Goal: Task Accomplishment & Management: Complete application form

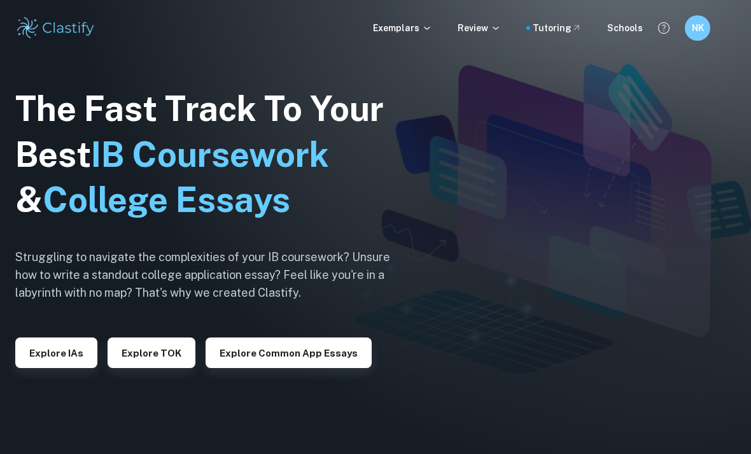
click at [499, 25] on icon at bounding box center [496, 28] width 10 height 10
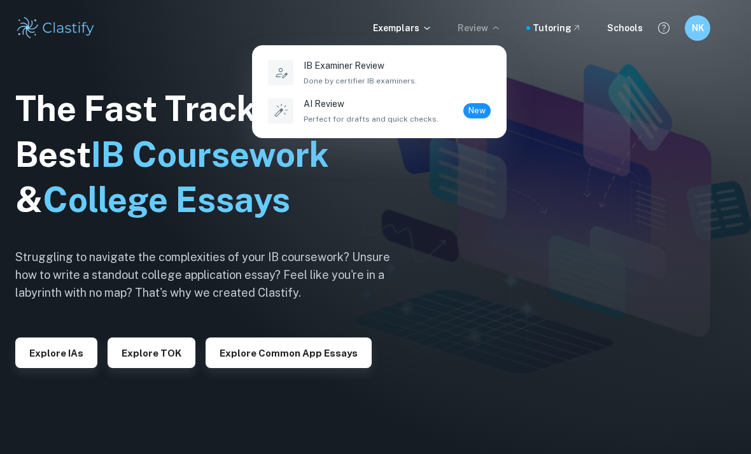
click at [459, 67] on div "IB Examiner Review Done by certifier IB examiners." at bounding box center [397, 73] width 187 height 28
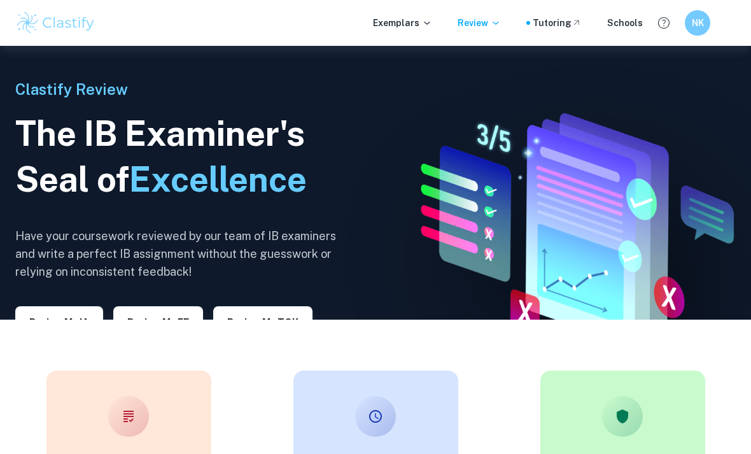
scroll to position [135, 0]
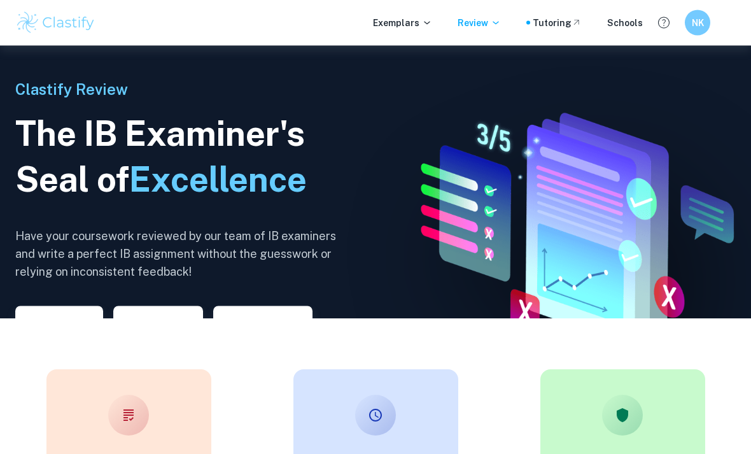
click at [61, 334] on button "Review my IA" at bounding box center [59, 321] width 88 height 31
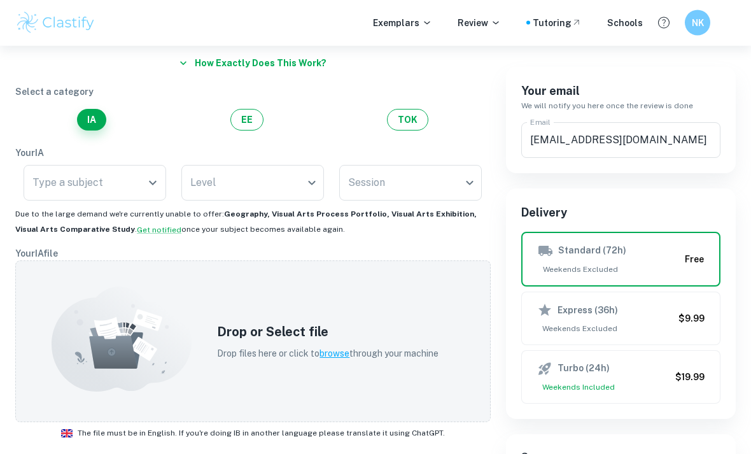
scroll to position [99, 0]
click at [74, 194] on input "Type a subject" at bounding box center [85, 183] width 112 height 24
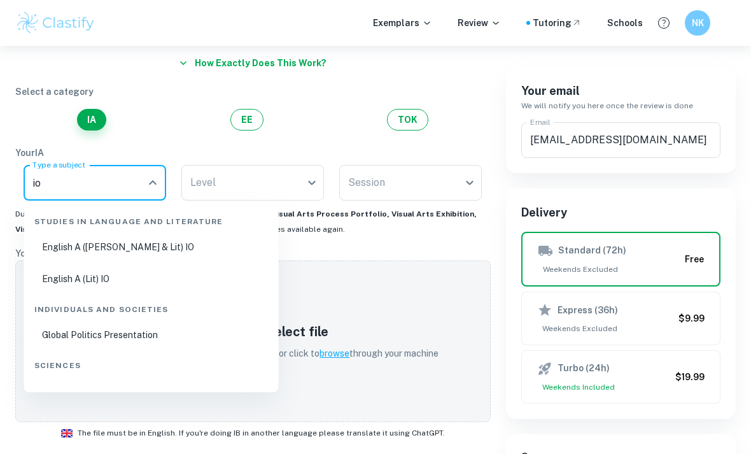
type input "i"
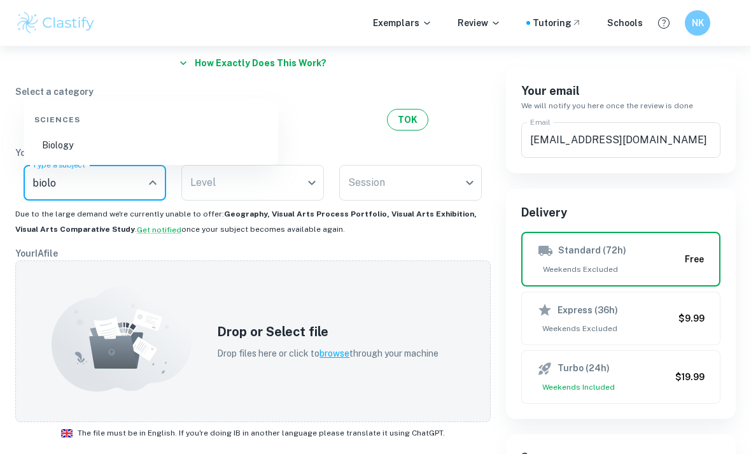
click at [62, 147] on li "Biology" at bounding box center [151, 145] width 244 height 29
type input "Biology"
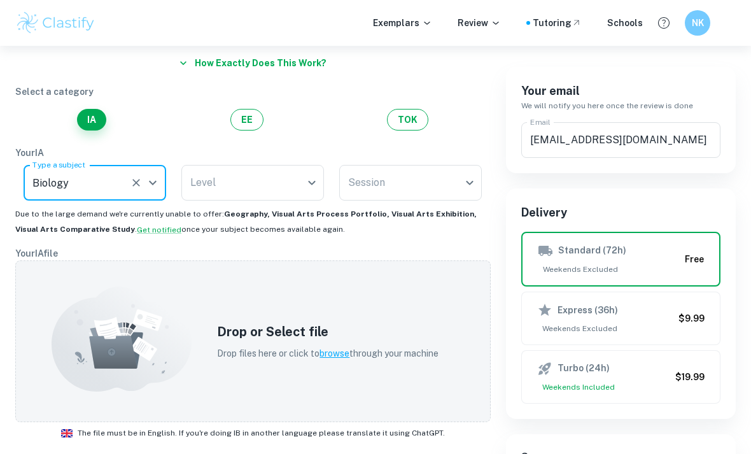
click at [214, 188] on body "We value your privacy We use cookies to enhance your browsing experience, serve…" at bounding box center [375, 174] width 751 height 454
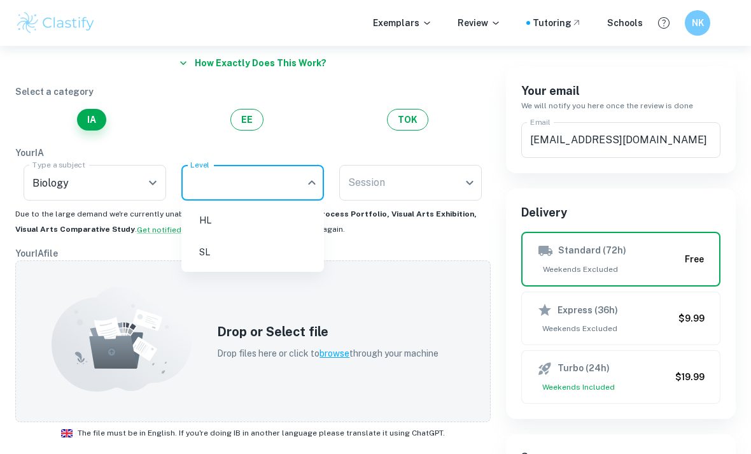
click at [208, 225] on li "HL" at bounding box center [253, 220] width 132 height 29
type input "HL"
click at [451, 176] on body "We value your privacy We use cookies to enhance your browsing experience, serve…" at bounding box center [375, 174] width 751 height 454
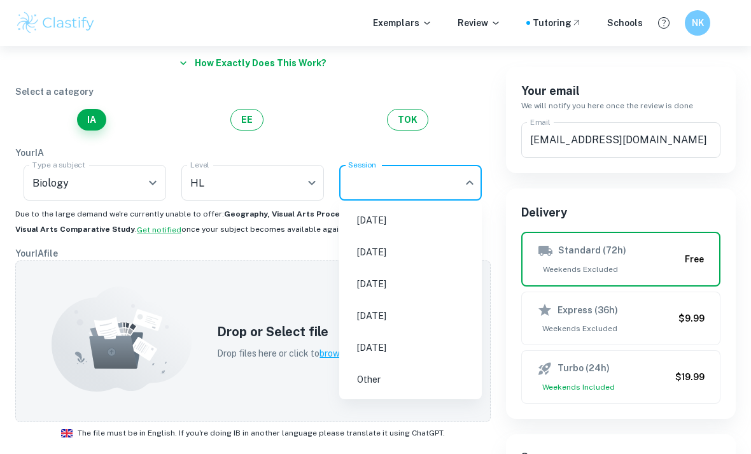
click at [434, 208] on li "[DATE]" at bounding box center [410, 220] width 132 height 29
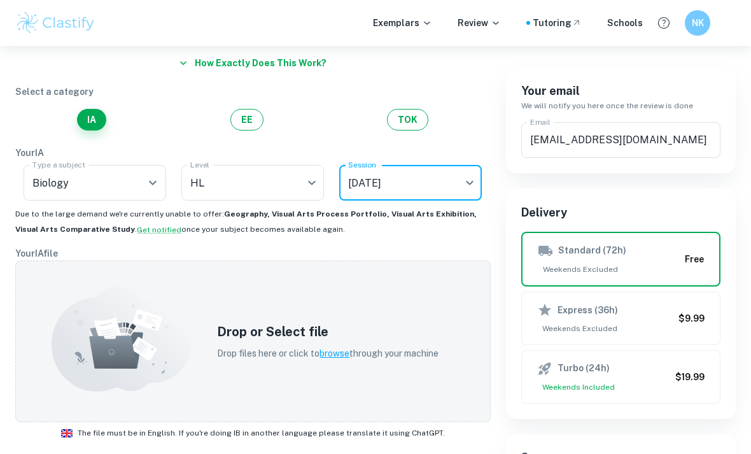
click at [455, 178] on body "We value your privacy We use cookies to enhance your browsing experience, serve…" at bounding box center [375, 174] width 751 height 454
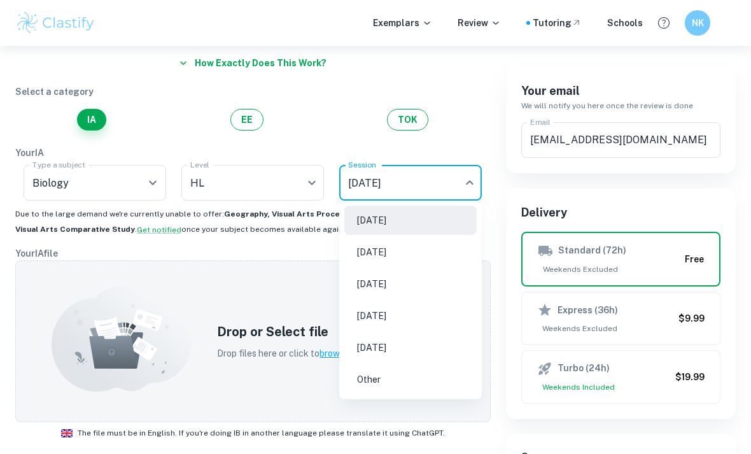
click at [435, 274] on li "[DATE]" at bounding box center [410, 283] width 132 height 29
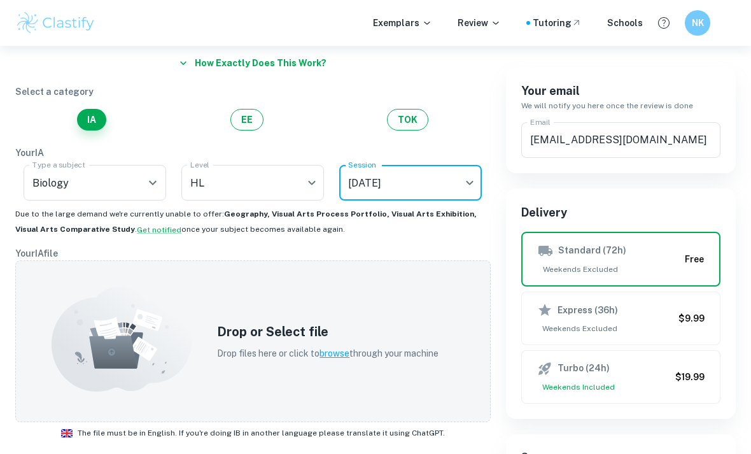
type input "M26"
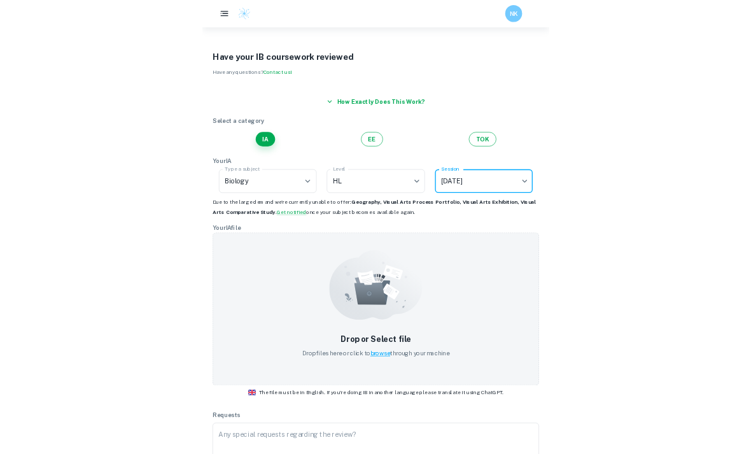
scroll to position [417, 0]
